Goal: Register for event/course

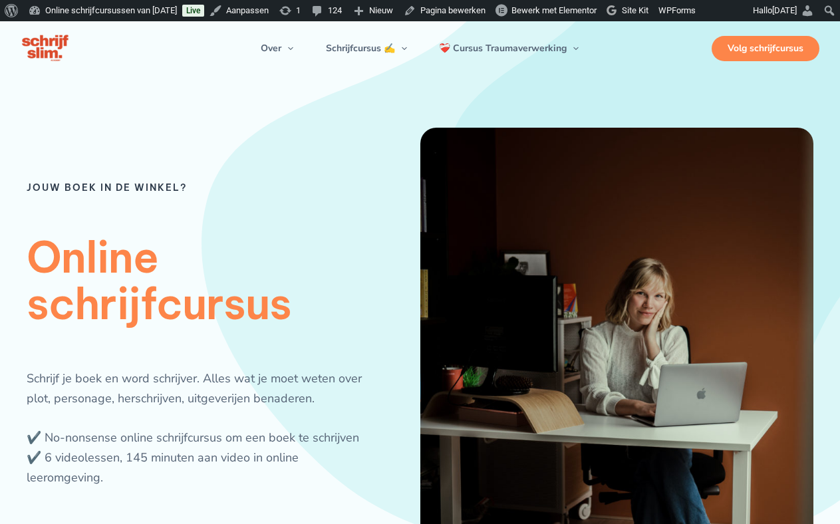
click at [771, 61] on div "Volg schrijfcursus" at bounding box center [765, 48] width 108 height 25
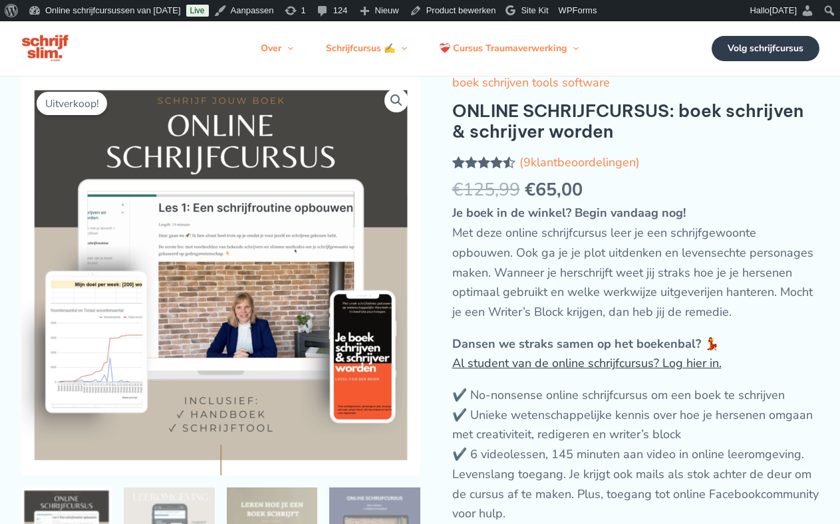
click at [567, 371] on link "Al student van de online schrijfcursus? Log hier in." at bounding box center [586, 363] width 269 height 16
